Goal: Check status: Check status

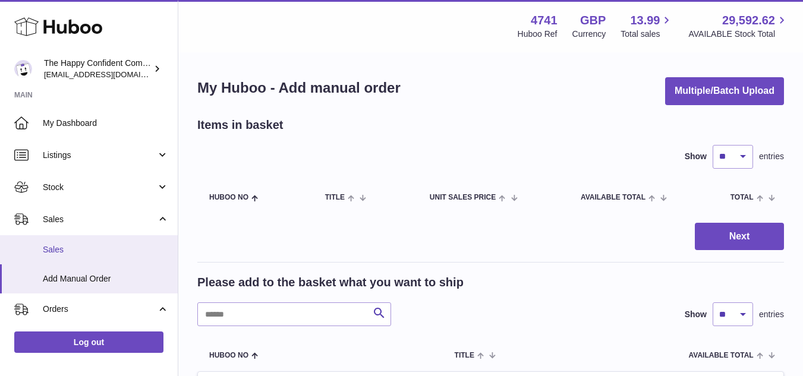
click at [72, 245] on span "Sales" at bounding box center [106, 249] width 126 height 11
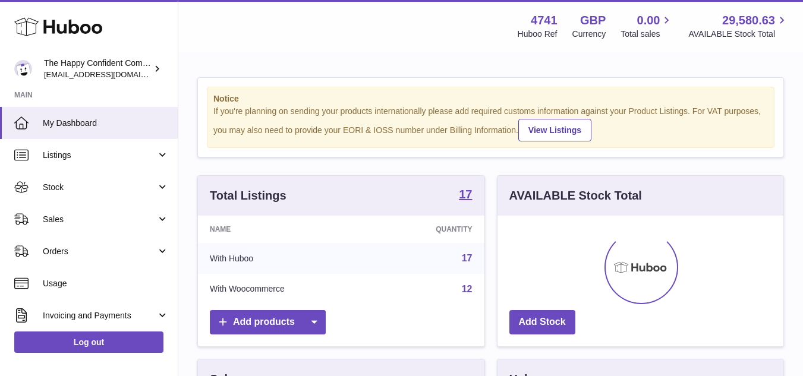
scroll to position [185, 286]
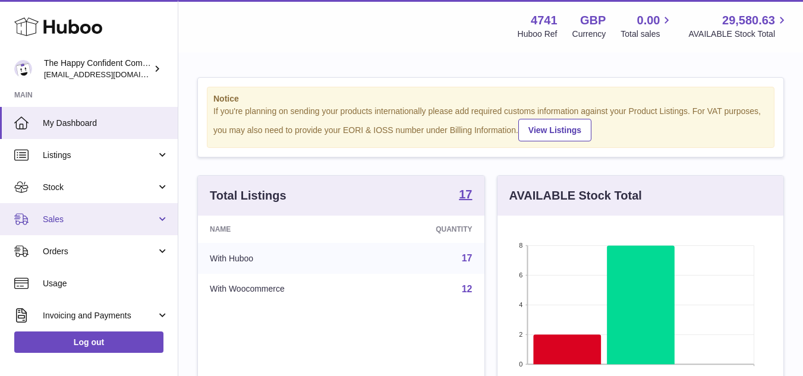
click at [84, 224] on span "Sales" at bounding box center [99, 219] width 113 height 11
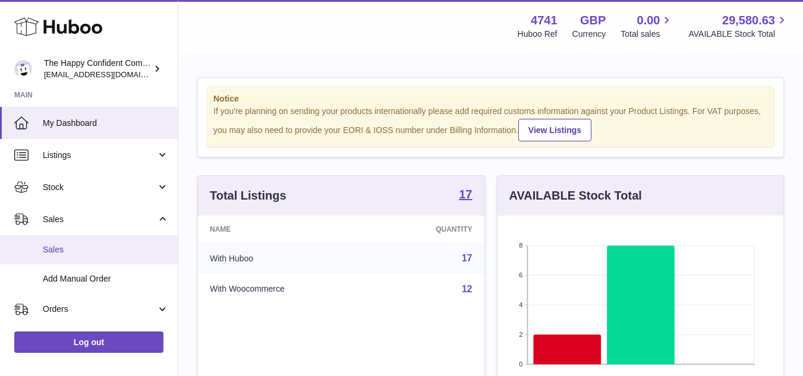
click at [71, 258] on link "Sales" at bounding box center [89, 249] width 178 height 29
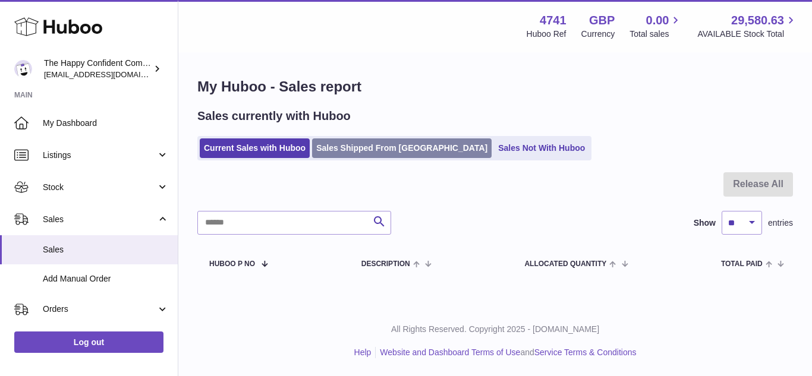
click at [377, 146] on link "Sales Shipped From Huboo" at bounding box center [401, 148] width 179 height 20
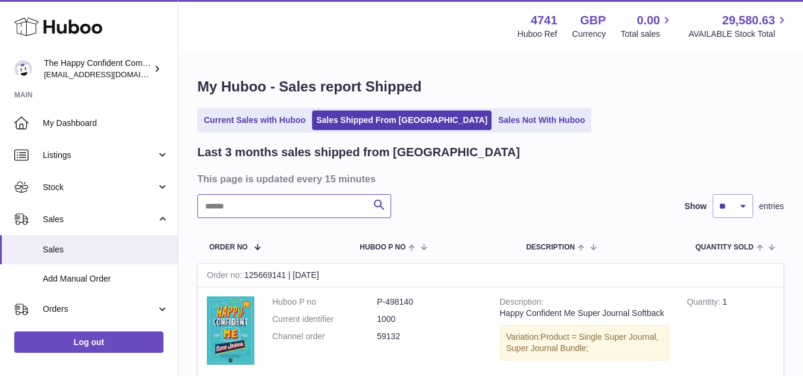
click at [314, 206] on input "text" at bounding box center [294, 206] width 194 height 24
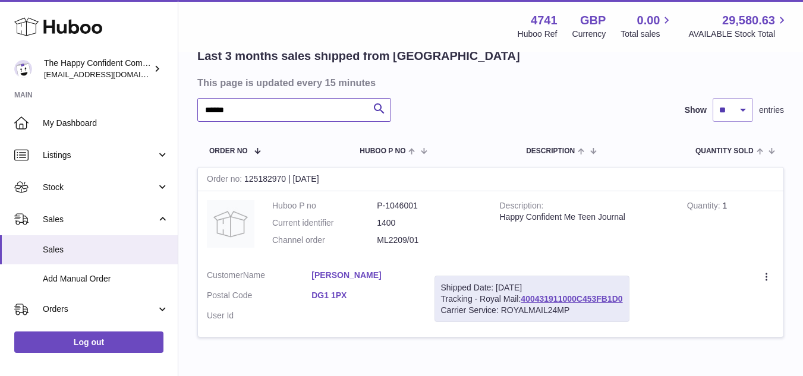
scroll to position [97, 0]
type input "******"
click at [548, 299] on link "400431911000C453FB1D0" at bounding box center [572, 298] width 102 height 10
